Goal: Task Accomplishment & Management: Manage account settings

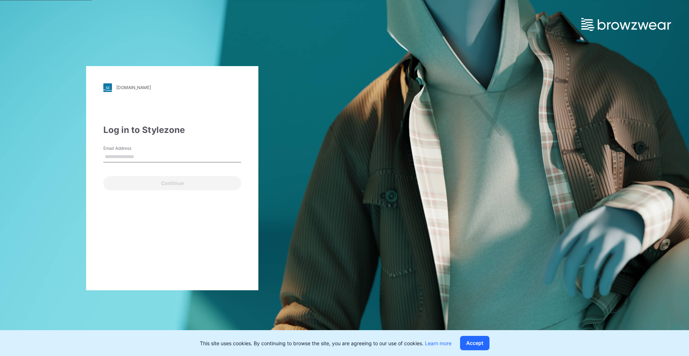
type input "**********"
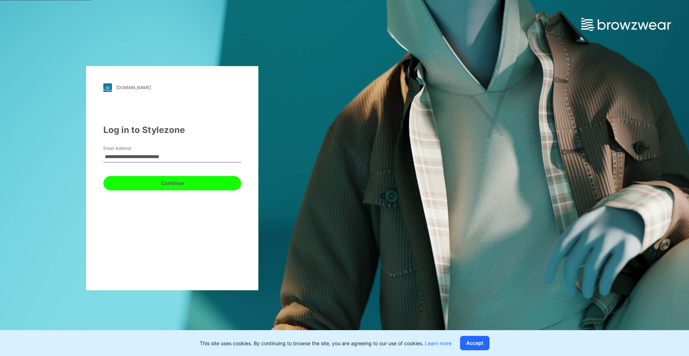
click at [164, 179] on button "Continue" at bounding box center [172, 183] width 138 height 14
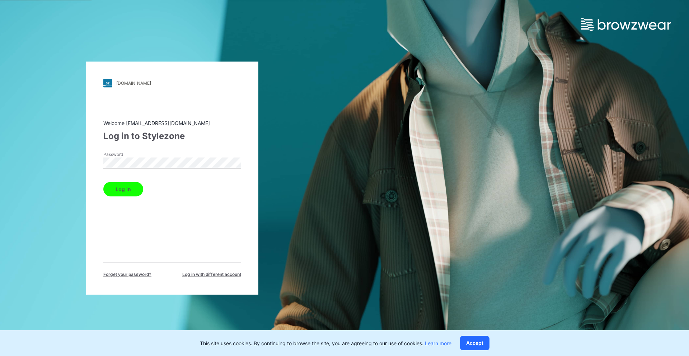
click at [129, 187] on button "Log in" at bounding box center [123, 189] width 40 height 14
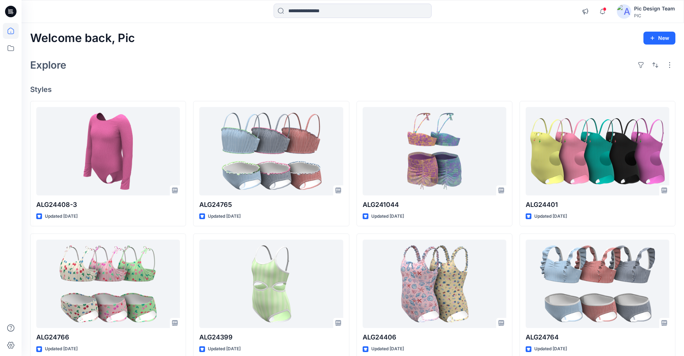
click at [655, 10] on div "Pic Design Team" at bounding box center [654, 8] width 41 height 9
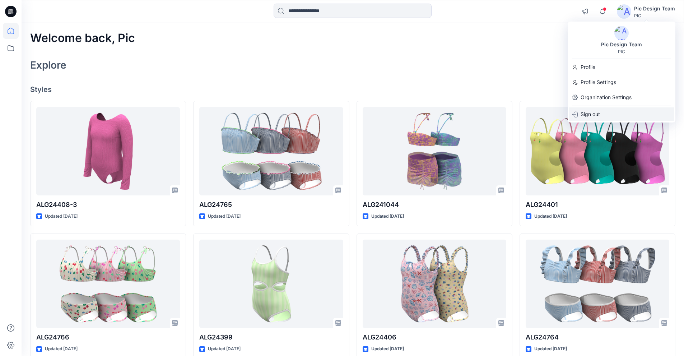
click at [589, 116] on p "Sign out" at bounding box center [589, 114] width 19 height 14
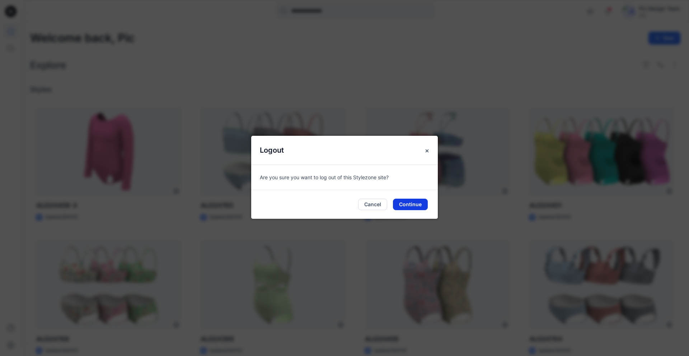
click at [417, 201] on button "Continue" at bounding box center [410, 203] width 35 height 11
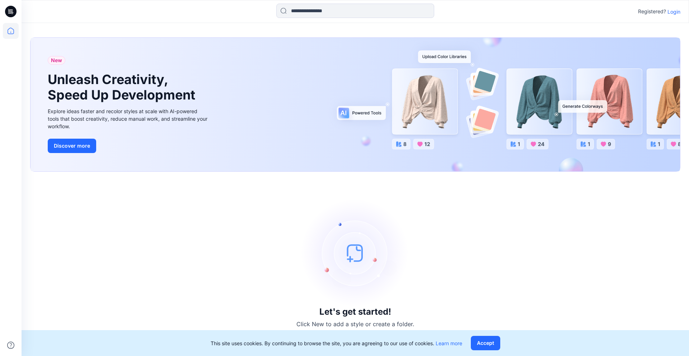
click at [669, 13] on p "Login" at bounding box center [674, 12] width 13 height 8
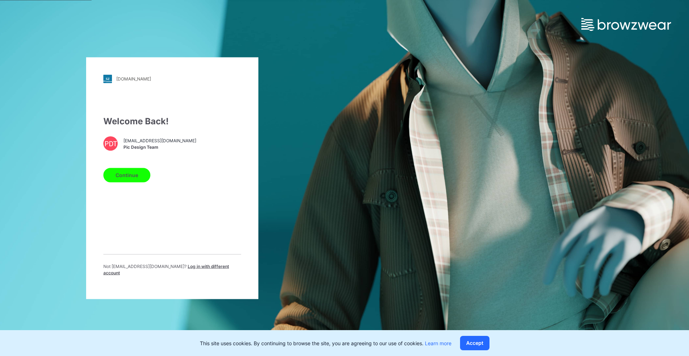
click at [217, 270] on span "Log in with different account" at bounding box center [166, 269] width 126 height 12
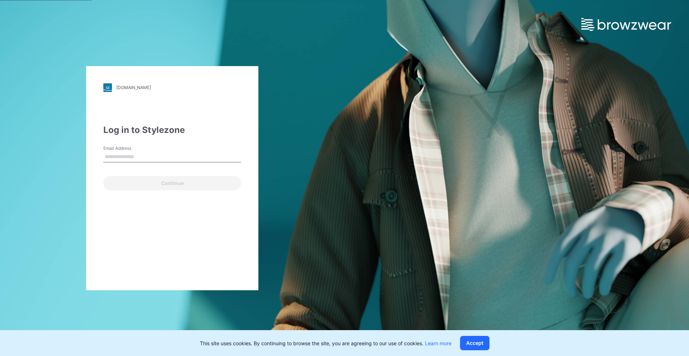
click at [150, 154] on input "Email Address" at bounding box center [172, 156] width 138 height 11
type input "*"
type input "**********"
click at [142, 183] on button "Continue" at bounding box center [172, 183] width 138 height 14
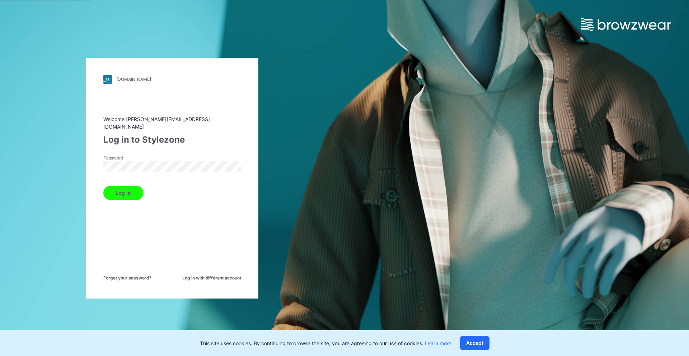
click at [120, 209] on div "Welcome sadarud@star.lk Log in to Stylezone Password Log in Forget your passwor…" at bounding box center [172, 198] width 138 height 166
click at [128, 190] on button "Log in" at bounding box center [123, 193] width 40 height 14
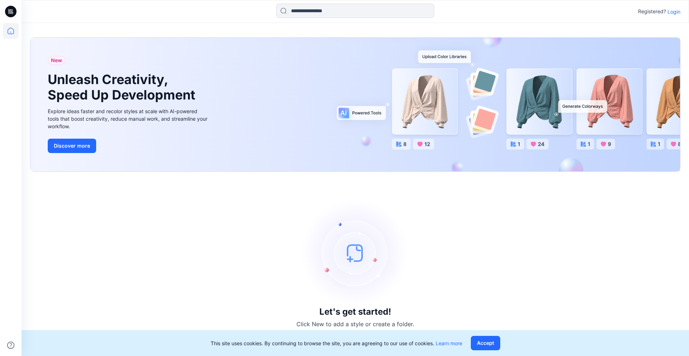
click at [671, 12] on p "Login" at bounding box center [674, 12] width 13 height 8
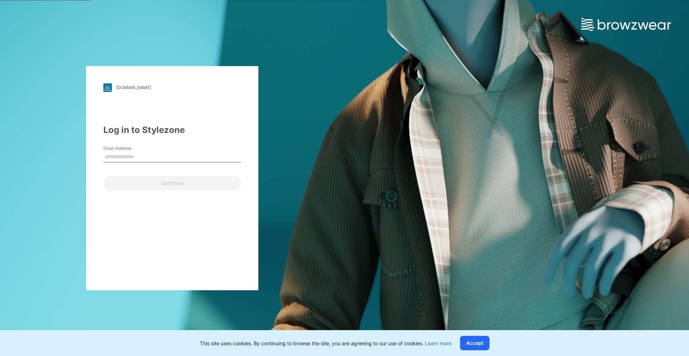
click at [148, 153] on input "Email Address" at bounding box center [172, 156] width 138 height 11
click at [128, 155] on input "Email Address" at bounding box center [172, 156] width 138 height 11
paste input "**********"
type input "**********"
click at [133, 178] on button "Continue" at bounding box center [172, 183] width 138 height 14
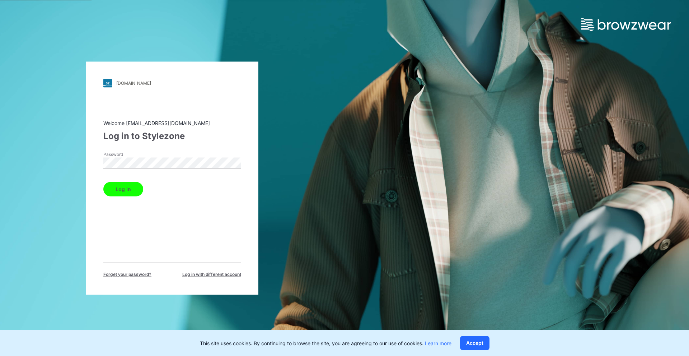
click at [131, 189] on button "Log in" at bounding box center [123, 189] width 40 height 14
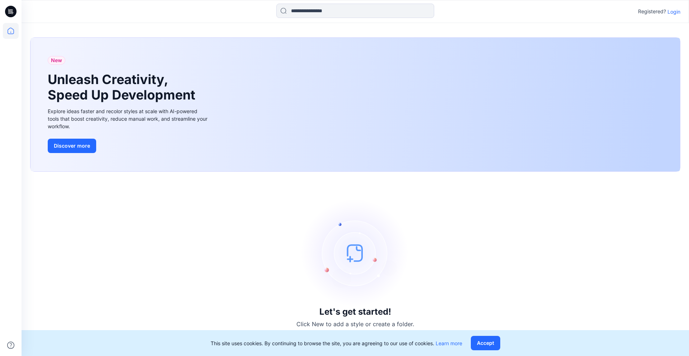
click at [677, 14] on p "Login" at bounding box center [674, 12] width 13 height 8
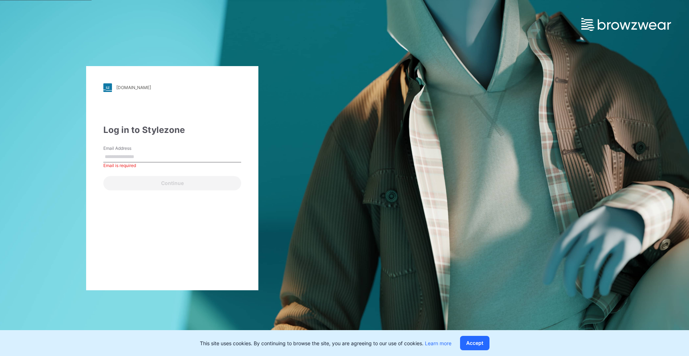
click at [117, 176] on div "Continue" at bounding box center [172, 181] width 138 height 17
click at [158, 158] on input "Email Address" at bounding box center [172, 156] width 138 height 11
type input "**********"
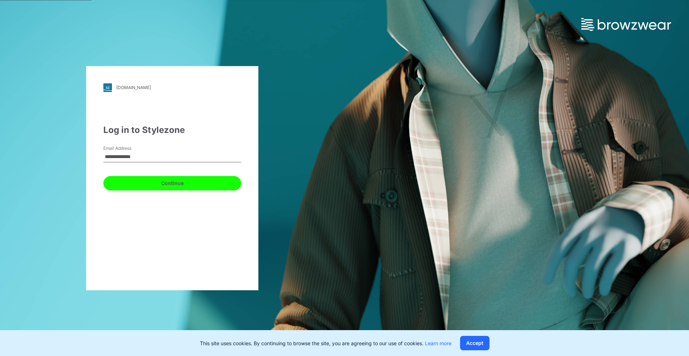
click at [168, 182] on button "Continue" at bounding box center [172, 183] width 138 height 14
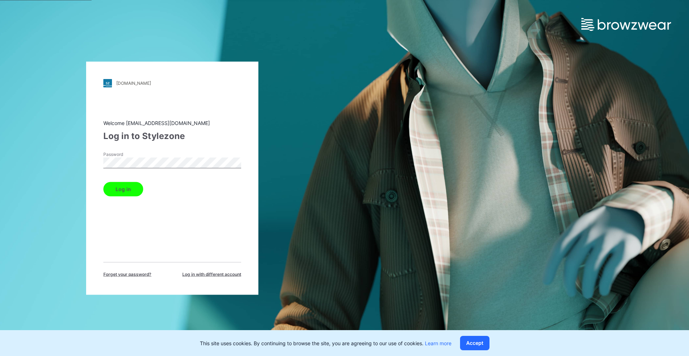
click at [127, 186] on button "Log in" at bounding box center [123, 189] width 40 height 14
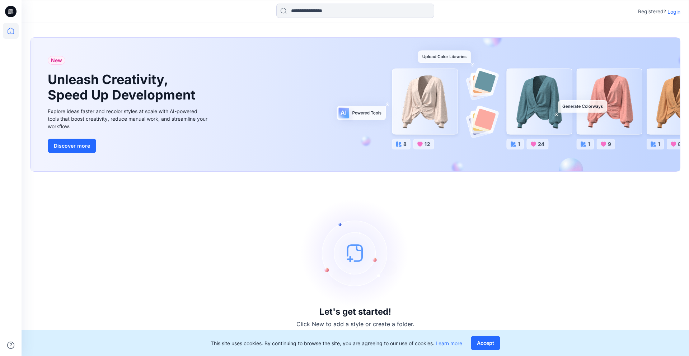
click at [677, 11] on p "Login" at bounding box center [674, 12] width 13 height 8
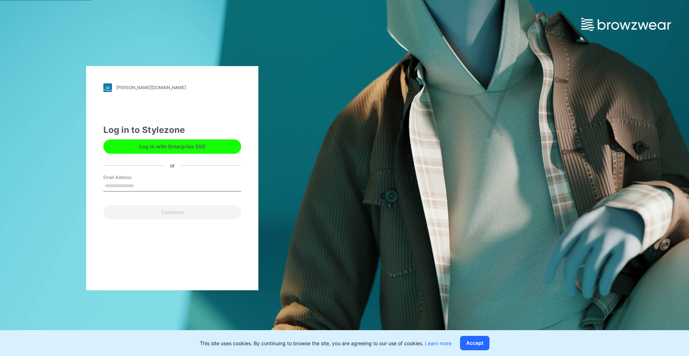
type input "**********"
click at [143, 203] on div "Continue" at bounding box center [172, 210] width 138 height 17
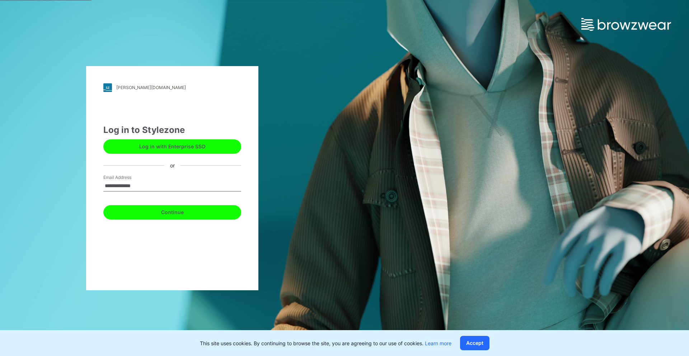
click at [142, 209] on button "Continue" at bounding box center [172, 212] width 138 height 14
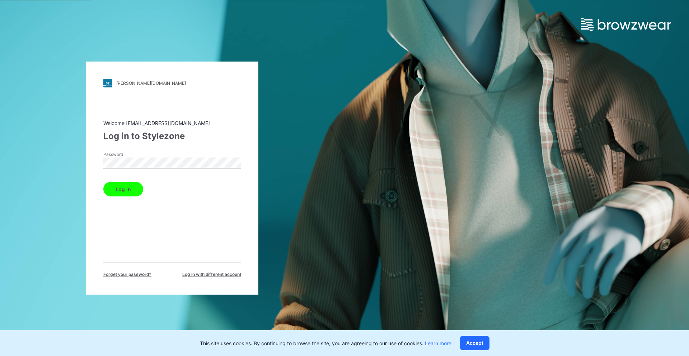
click at [127, 192] on button "Log in" at bounding box center [123, 189] width 40 height 14
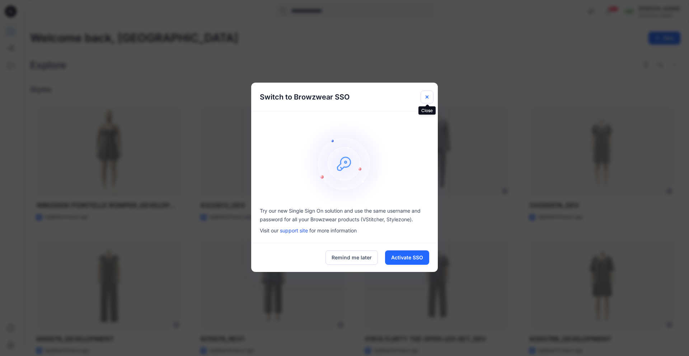
click at [429, 98] on icon "Close" at bounding box center [427, 96] width 3 height 3
